Goal: Task Accomplishment & Management: Use online tool/utility

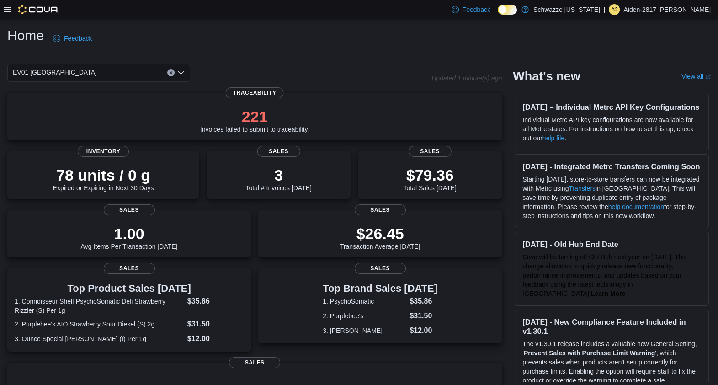
click at [10, 8] on icon at bounding box center [7, 9] width 7 height 7
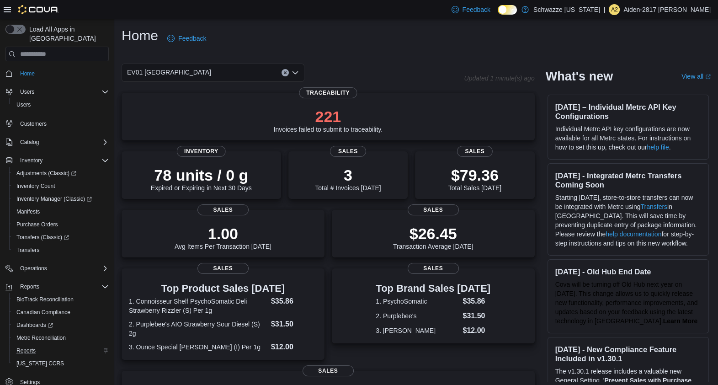
click at [50, 345] on div "Reports" at bounding box center [61, 350] width 96 height 11
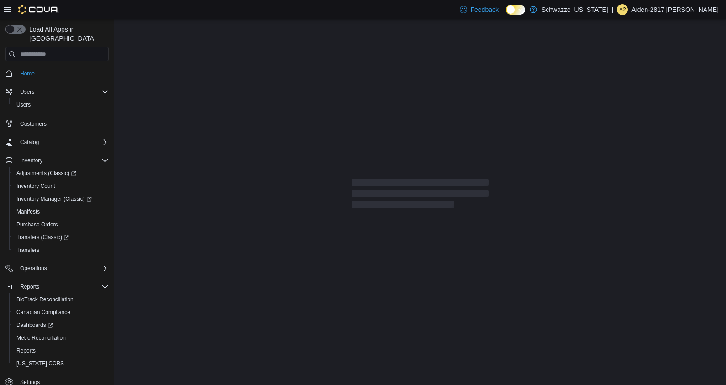
click at [0, 11] on div "Feedback Dark Mode Schwazze [US_STATE] | A2 Aiden-2817 [PERSON_NAME]" at bounding box center [363, 9] width 726 height 19
click at [7, 11] on icon at bounding box center [7, 9] width 7 height 7
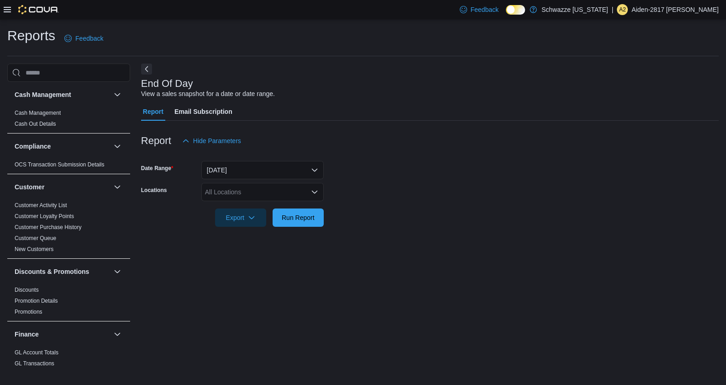
drag, startPoint x: 485, startPoint y: 107, endPoint x: 393, endPoint y: 164, distance: 107.5
click at [485, 107] on div "Report Email Subscription" at bounding box center [430, 111] width 578 height 18
click at [283, 189] on div "All Locations" at bounding box center [262, 192] width 122 height 18
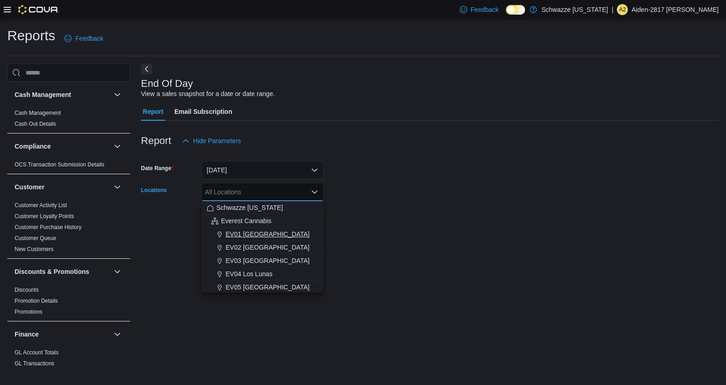
click at [273, 230] on span "EV01 [GEOGRAPHIC_DATA]" at bounding box center [268, 233] width 84 height 9
click at [464, 220] on form "Date Range [DATE] Locations [GEOGRAPHIC_DATA] [GEOGRAPHIC_DATA] box. Selected. …" at bounding box center [430, 188] width 578 height 77
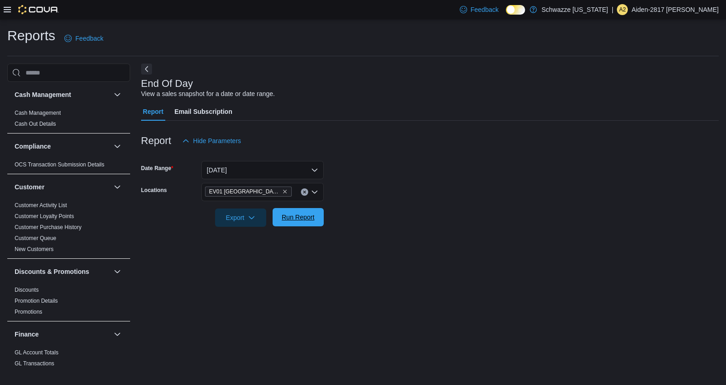
click at [309, 219] on span "Run Report" at bounding box center [298, 216] width 33 height 9
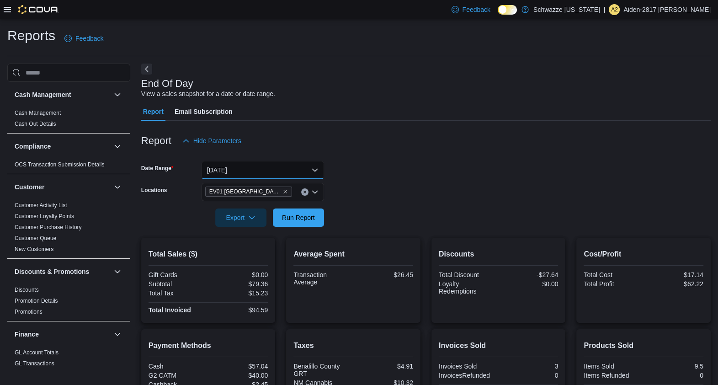
click at [285, 164] on button "[DATE]" at bounding box center [262, 170] width 122 height 18
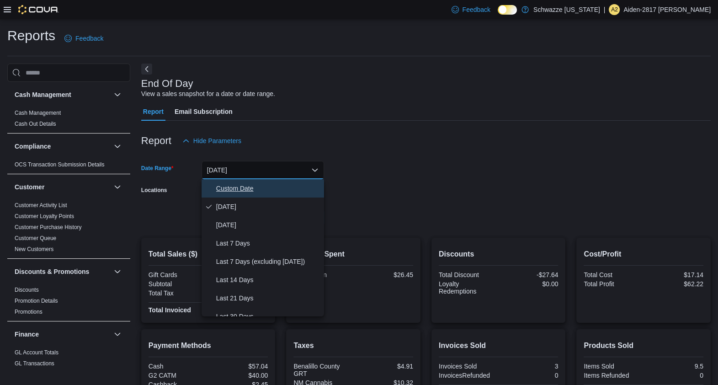
click at [232, 193] on span "Custom Date" at bounding box center [268, 188] width 104 height 11
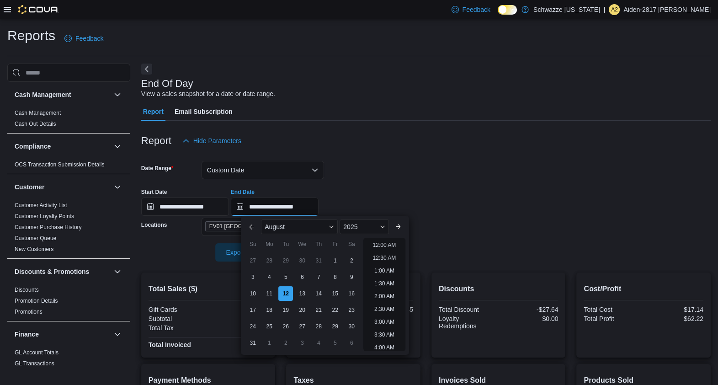
click at [257, 215] on input "**********" at bounding box center [275, 206] width 88 height 18
click at [283, 283] on div "5" at bounding box center [286, 277] width 16 height 16
type input "**********"
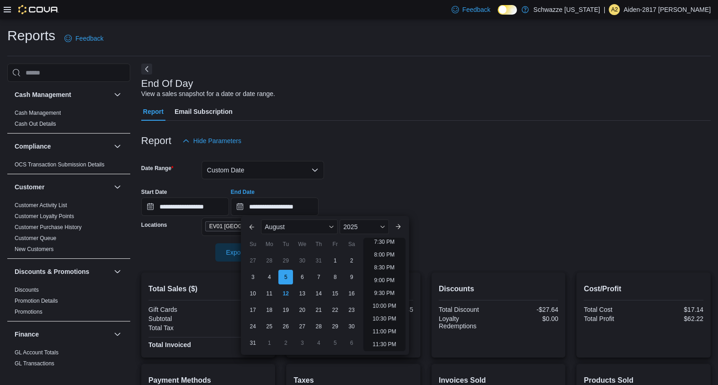
click at [206, 273] on div "Total Sales ($) Gift Cards $0.00 Subtotal $79.36 Total Tax $15.23 Total Invoice…" at bounding box center [208, 314] width 134 height 85
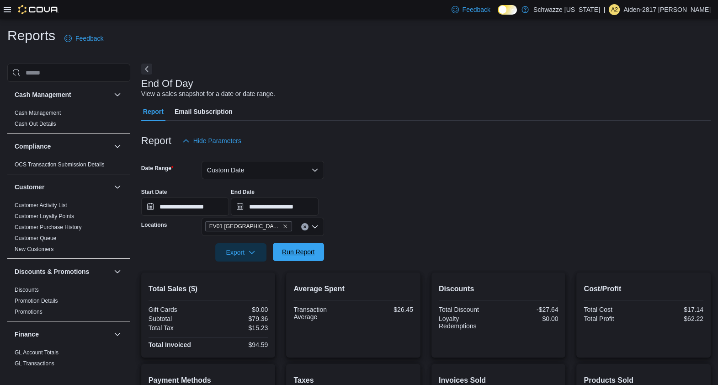
click at [307, 247] on span "Run Report" at bounding box center [298, 252] width 40 height 18
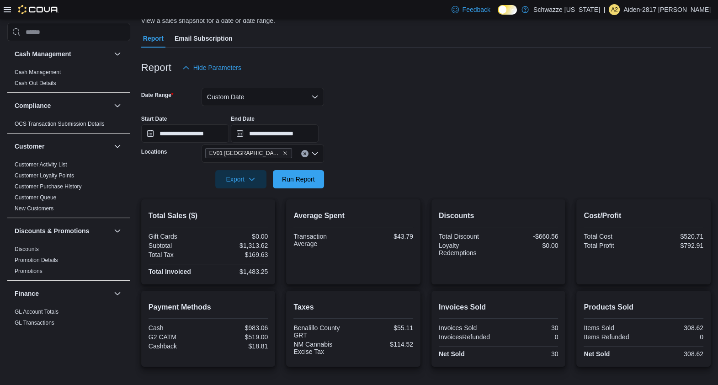
scroll to position [114, 0]
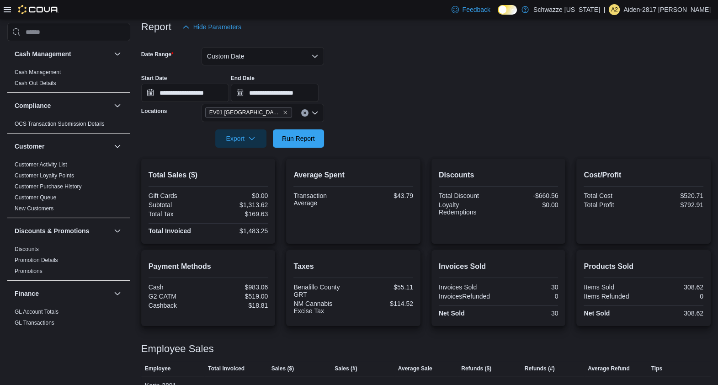
click at [297, 152] on div at bounding box center [425, 153] width 569 height 11
click at [295, 142] on span "Run Report" at bounding box center [298, 137] width 33 height 9
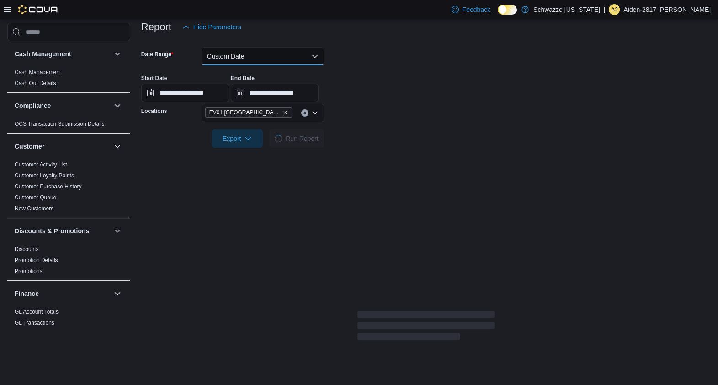
click at [290, 58] on button "Custom Date" at bounding box center [262, 56] width 122 height 18
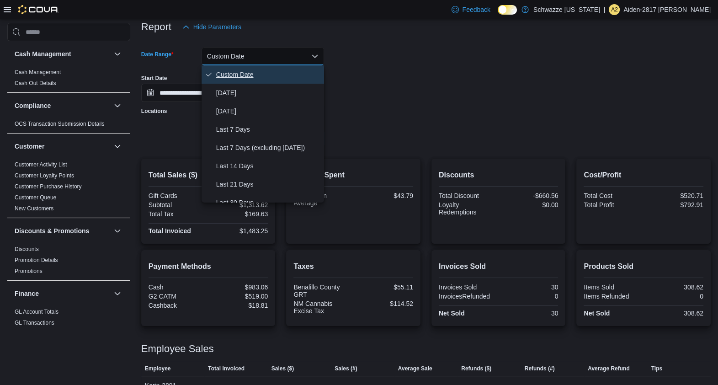
click at [283, 80] on button "Custom Date" at bounding box center [262, 74] width 122 height 18
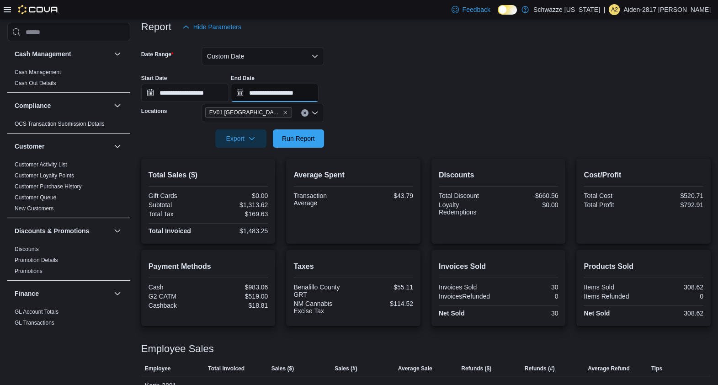
click at [281, 87] on input "**********" at bounding box center [275, 93] width 88 height 18
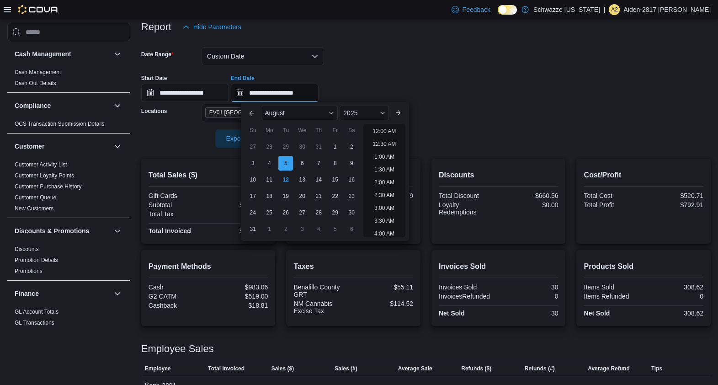
scroll to position [502, 0]
drag, startPoint x: 288, startPoint y: 42, endPoint x: 286, endPoint y: 48, distance: 6.7
click at [288, 42] on div at bounding box center [425, 41] width 569 height 11
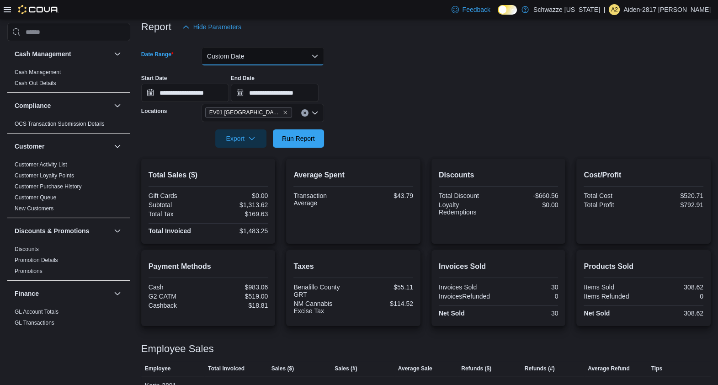
click at [285, 52] on button "Custom Date" at bounding box center [262, 56] width 122 height 18
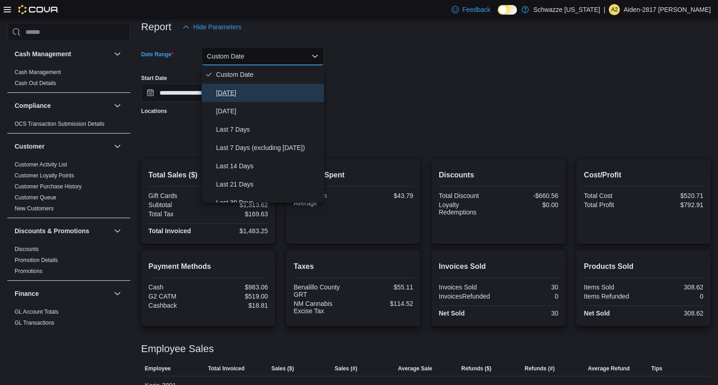
click at [269, 96] on span "[DATE]" at bounding box center [268, 92] width 104 height 11
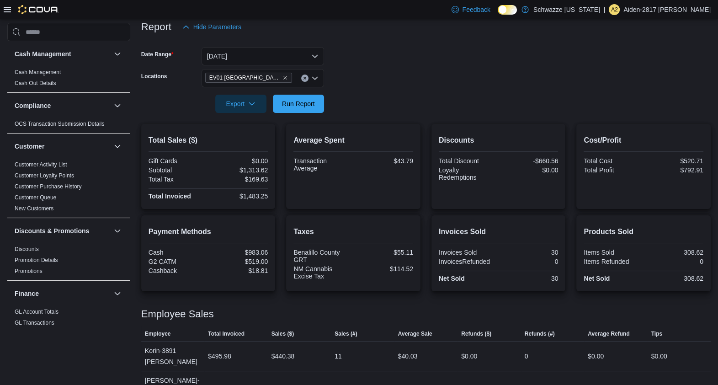
drag, startPoint x: 479, startPoint y: 73, endPoint x: 341, endPoint y: 90, distance: 139.0
click at [477, 73] on form "Date Range [DATE] Locations [GEOGRAPHIC_DATA] North Valley Export Run Report" at bounding box center [425, 74] width 569 height 77
drag, startPoint x: 249, startPoint y: 112, endPoint x: 264, endPoint y: 112, distance: 15.1
click at [253, 112] on span "Export" at bounding box center [241, 103] width 40 height 18
click at [300, 107] on span "Run Report" at bounding box center [298, 103] width 33 height 9
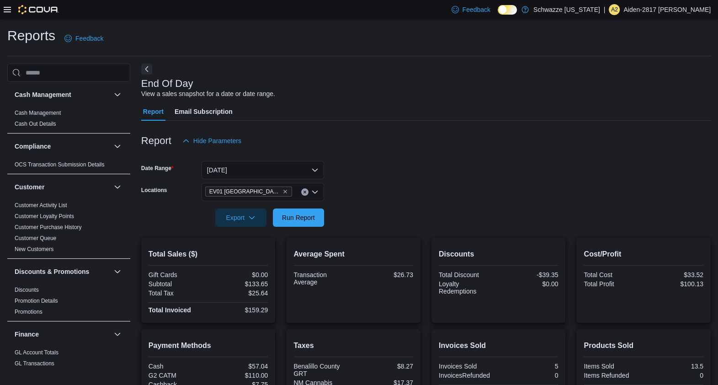
click at [540, 78] on div "End Of Day View a sales snapshot for a date or date range." at bounding box center [423, 88] width 565 height 21
click at [626, 204] on div at bounding box center [425, 204] width 569 height 7
